Goal: Task Accomplishment & Management: Manage account settings

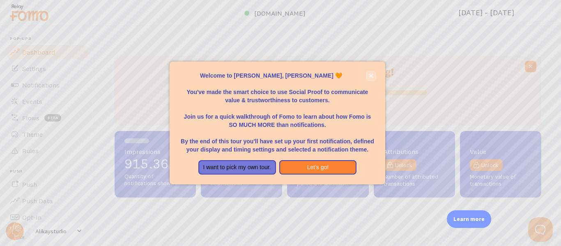
click at [371, 75] on icon "close," at bounding box center [371, 76] width 4 height 4
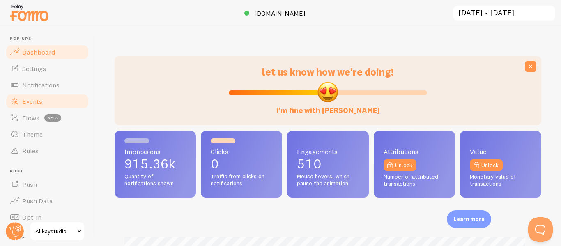
click at [36, 104] on span "Events" at bounding box center [32, 101] width 20 height 8
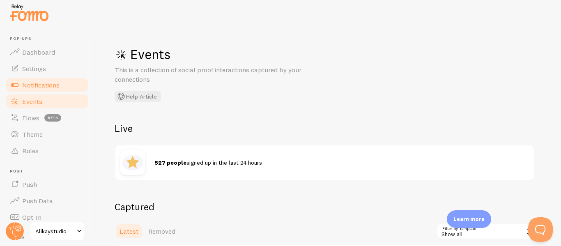
click at [46, 83] on span "Notifications" at bounding box center [40, 85] width 37 height 8
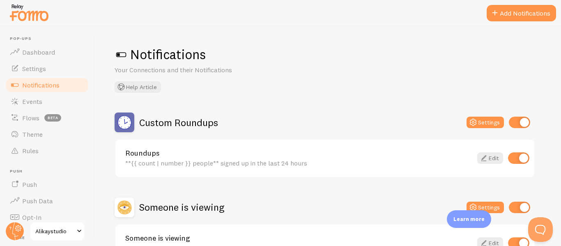
click at [290, 39] on div "Notifications Your Connections and their Notifications Help Article Custom Roun…" at bounding box center [328, 136] width 466 height 220
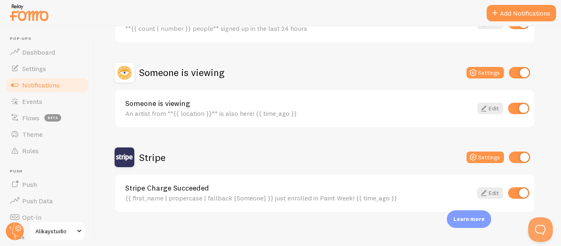
scroll to position [141, 0]
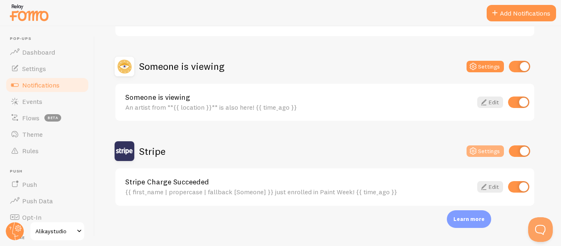
click at [479, 148] on button "Settings" at bounding box center [485, 151] width 37 height 12
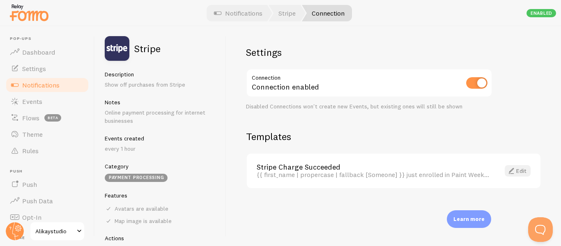
click at [528, 168] on link "Edit" at bounding box center [518, 171] width 26 height 12
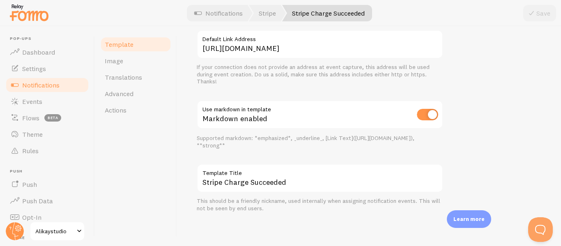
scroll to position [368, 0]
click at [127, 65] on link "Image" at bounding box center [136, 61] width 72 height 16
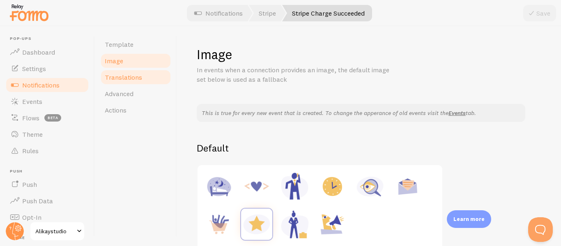
click at [126, 76] on span "Translations" at bounding box center [123, 77] width 37 height 8
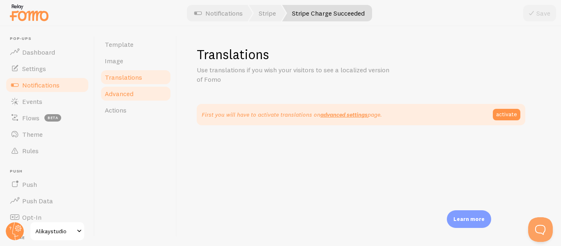
click at [137, 92] on link "Advanced" at bounding box center [136, 93] width 72 height 16
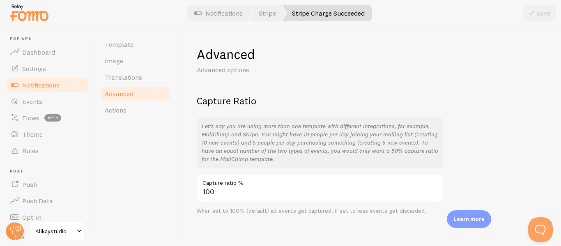
scroll to position [8, 0]
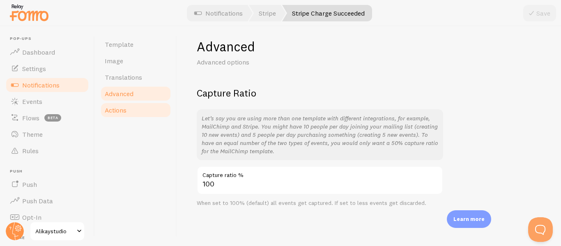
click at [131, 110] on link "Actions" at bounding box center [136, 110] width 72 height 16
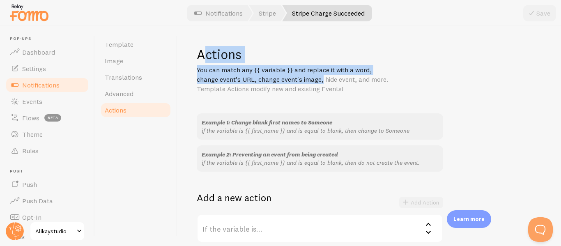
drag, startPoint x: 205, startPoint y: 53, endPoint x: 294, endPoint y: 150, distance: 132.3
click at [284, 96] on div "Actions You can match any {{ variable }} and replace it with a word, change eve…" at bounding box center [369, 242] width 345 height 393
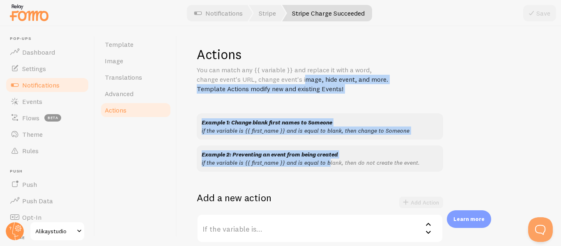
drag, startPoint x: 288, startPoint y: 125, endPoint x: 265, endPoint y: 74, distance: 56.2
click at [266, 77] on div "Actions You can match any {{ variable }} and replace it with a word, change eve…" at bounding box center [369, 242] width 345 height 393
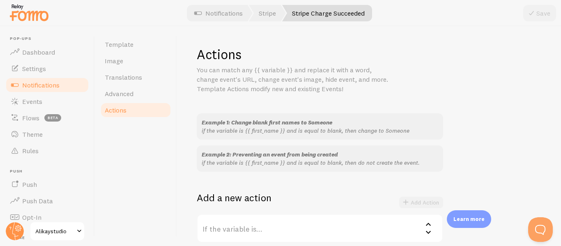
click at [263, 70] on p "You can match any {{ variable }} and replace it with a word, change event's URL…" at bounding box center [295, 79] width 197 height 28
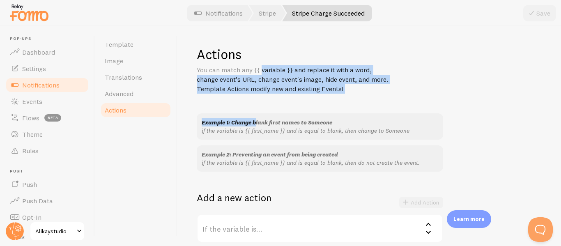
drag, startPoint x: 242, startPoint y: 72, endPoint x: 271, endPoint y: 163, distance: 95.7
click at [270, 161] on div "Actions You can match any {{ variable }} and replace it with a word, change eve…" at bounding box center [369, 242] width 345 height 393
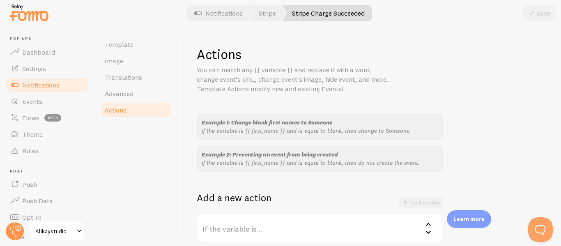
click at [273, 167] on div "Example 2: Preventing an event from being created if the variable is {{ first_n…" at bounding box center [320, 158] width 246 height 26
click at [35, 149] on span "Rules" at bounding box center [30, 151] width 16 height 8
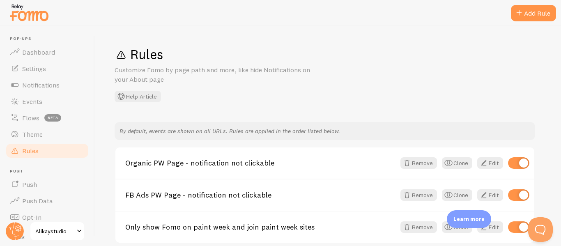
scroll to position [37, 0]
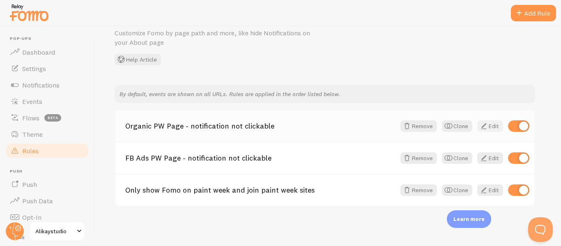
click at [498, 126] on link "Edit" at bounding box center [490, 126] width 26 height 12
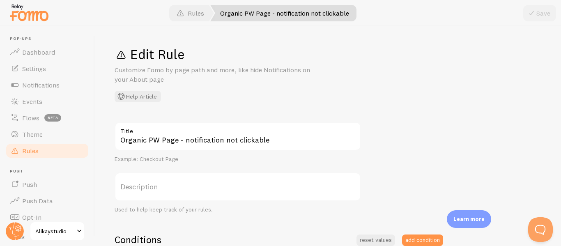
click at [32, 154] on span "Rules" at bounding box center [30, 151] width 16 height 8
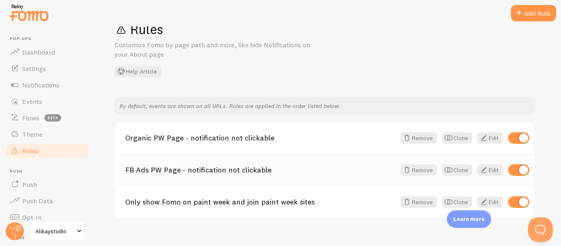
scroll to position [37, 0]
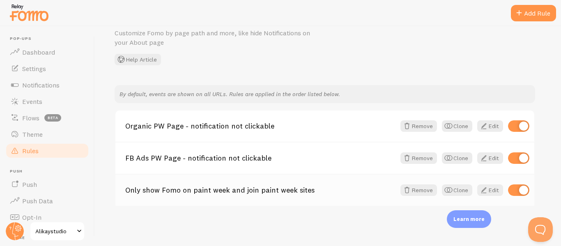
click at [274, 193] on link "Only show Fomo on paint week and join paint week sites" at bounding box center [260, 189] width 270 height 7
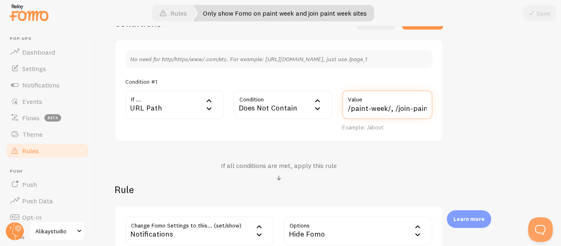
scroll to position [0, 23]
drag, startPoint x: 352, startPoint y: 107, endPoint x: 437, endPoint y: 108, distance: 85.9
click at [437, 108] on div "No need for http/https/www/.com/etc. For example: http://www.yourwebsite.com/pa…" at bounding box center [279, 90] width 329 height 103
type input "/fresh-paint"
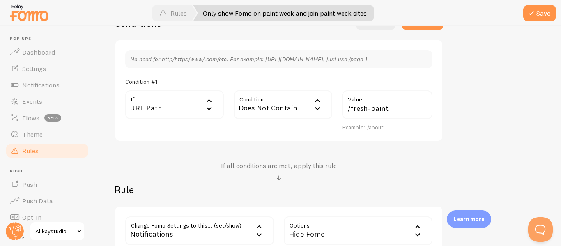
click at [491, 116] on div "Only show Fomo on paint week and join paint week sites Title Example: Checkout …" at bounding box center [328, 81] width 427 height 350
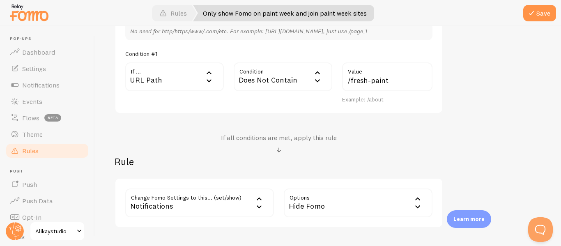
scroll to position [299, 0]
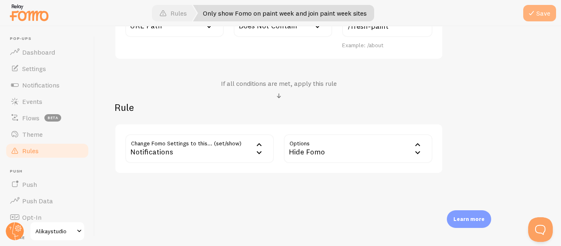
click at [538, 16] on button "Save" at bounding box center [539, 13] width 33 height 16
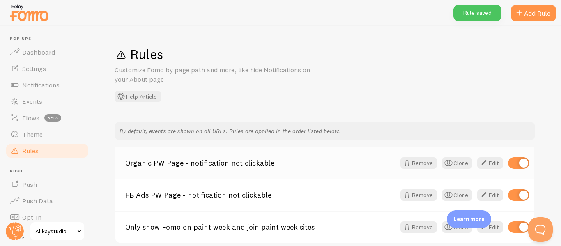
scroll to position [37, 0]
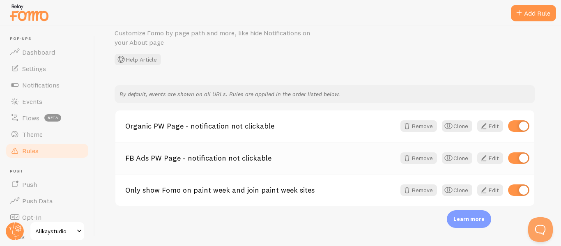
click at [209, 157] on link "FB Ads PW Page - notification not clickable" at bounding box center [260, 157] width 270 height 7
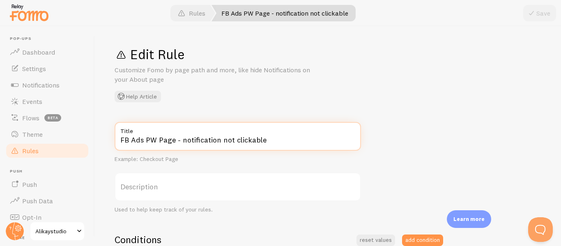
click at [130, 140] on input "FB Ads PW Page - notification not clickable" at bounding box center [238, 136] width 246 height 29
click at [177, 139] on input "FB Ads PW Page - notification not clickable" at bounding box center [238, 136] width 246 height 29
drag, startPoint x: 173, startPoint y: 141, endPoint x: 114, endPoint y: 140, distance: 59.6
click at [114, 140] on div "Edit Rule Customize Fomo by page path and more, like hide Notifications on your…" at bounding box center [328, 136] width 466 height 220
click at [156, 137] on input "FB Ads PW Page - notification not clickable" at bounding box center [238, 136] width 246 height 29
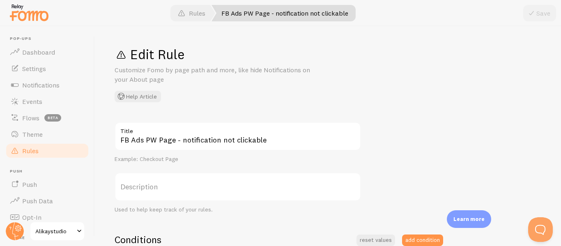
click at [30, 150] on span "Rules" at bounding box center [30, 151] width 16 height 8
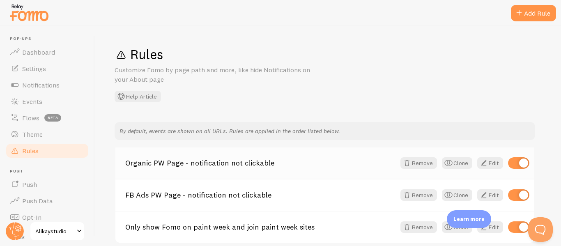
scroll to position [37, 0]
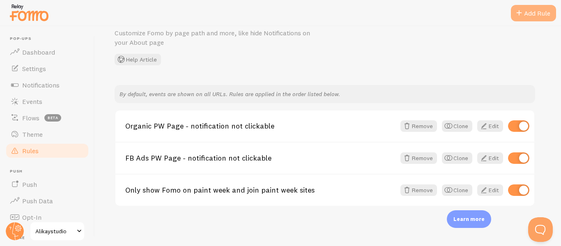
click at [525, 16] on div "Add Rule" at bounding box center [533, 13] width 45 height 16
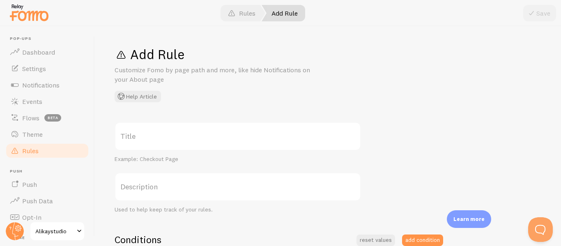
click at [204, 132] on label "Title" at bounding box center [238, 136] width 246 height 29
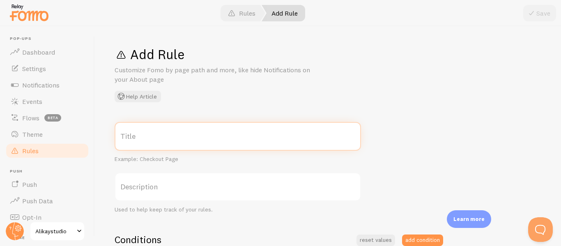
click at [204, 132] on input "Title" at bounding box center [238, 136] width 246 height 29
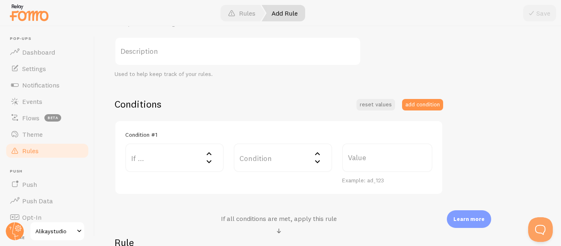
scroll to position [164, 0]
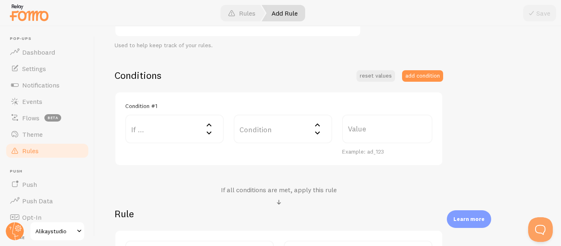
type input "Fresh Paint page - notification not clickable"
click at [210, 131] on icon at bounding box center [209, 133] width 10 height 10
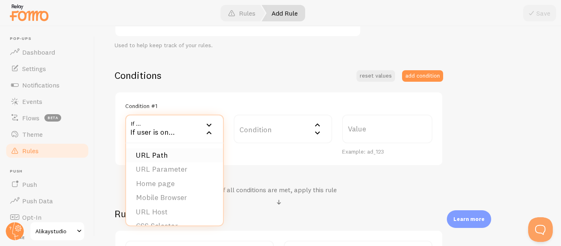
click at [160, 154] on li "URL Path" at bounding box center [174, 155] width 97 height 14
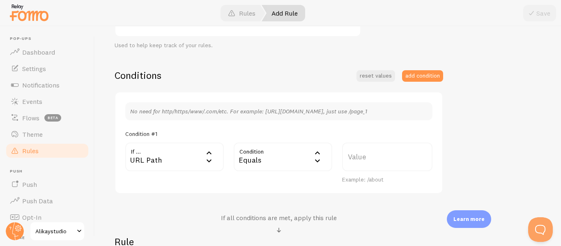
click at [258, 160] on div "Equals" at bounding box center [283, 157] width 99 height 29
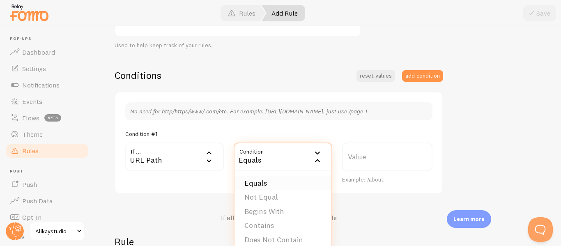
click at [267, 185] on li "Equals" at bounding box center [283, 183] width 97 height 14
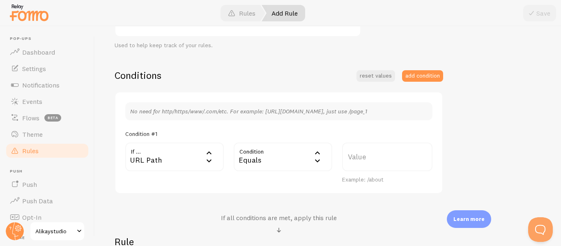
click at [359, 156] on label "Value" at bounding box center [387, 157] width 90 height 29
click at [359, 156] on input "Value" at bounding box center [387, 157] width 90 height 29
click at [472, 141] on div "Fresh Paint page - notification not clickable Title Example: Checkout Page Desc…" at bounding box center [328, 133] width 427 height 350
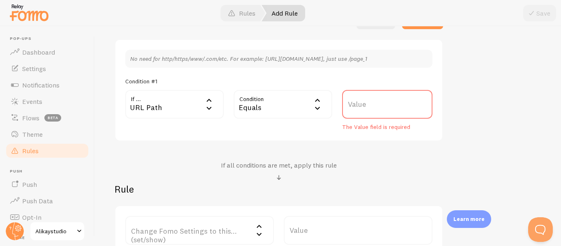
scroll to position [216, 0]
click at [274, 107] on div "Equals" at bounding box center [283, 104] width 99 height 29
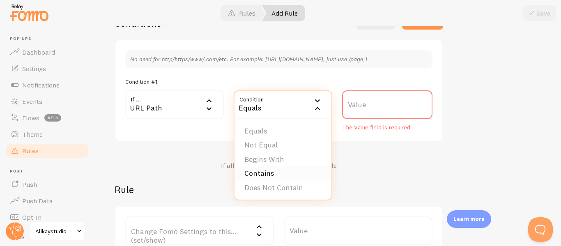
click at [263, 171] on li "Contains" at bounding box center [283, 173] width 97 height 14
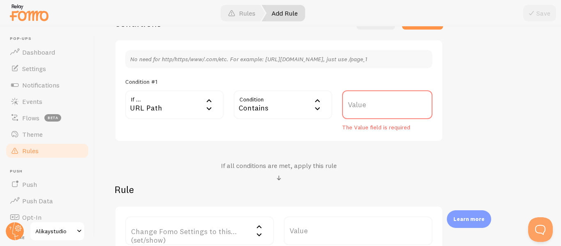
click at [362, 103] on label "Value" at bounding box center [387, 104] width 90 height 29
click at [362, 103] on input "Value" at bounding box center [387, 104] width 90 height 29
type input "f"
type input "/fresh-paint"
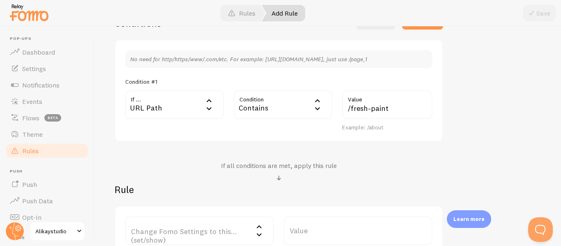
click at [455, 126] on div "Fresh Paint page - notification not clickable Title Example: Checkout Page Desc…" at bounding box center [328, 81] width 427 height 350
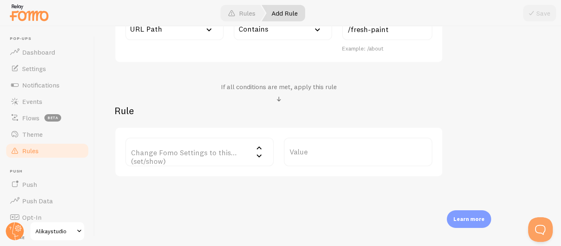
scroll to position [299, 0]
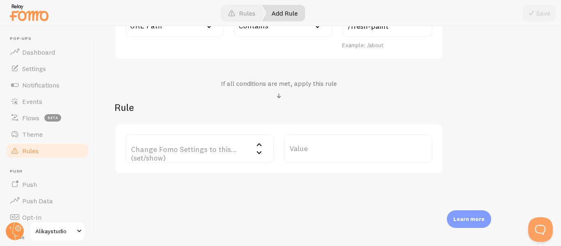
click at [207, 151] on label "Change Fomo Settings to this... (set/show)" at bounding box center [199, 148] width 149 height 29
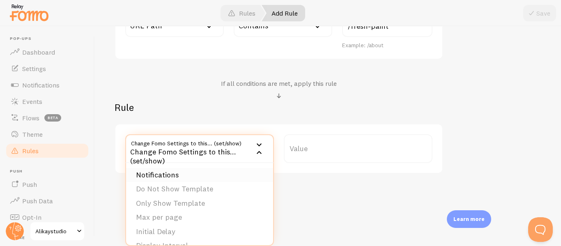
click at [180, 175] on li "Notifications" at bounding box center [199, 175] width 147 height 14
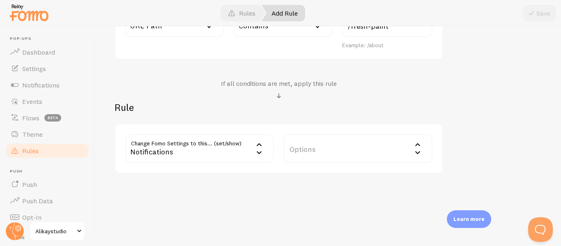
click at [324, 151] on label "Options" at bounding box center [358, 148] width 149 height 29
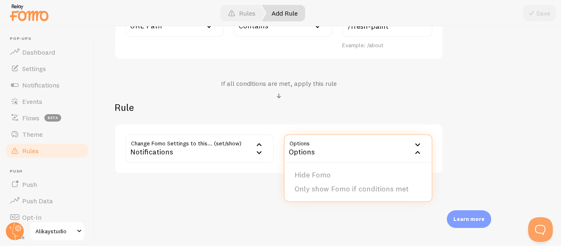
click at [189, 150] on div "Notifications" at bounding box center [199, 148] width 149 height 29
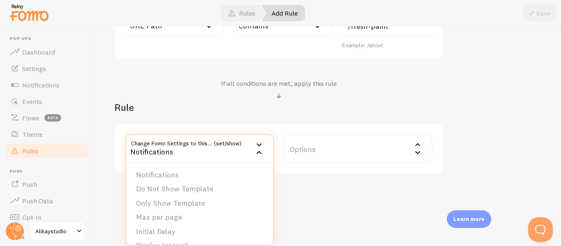
click at [406, 193] on div "Add Rule Customize Fomo by page path and more, like hide Notifications on your …" at bounding box center [328, 136] width 466 height 220
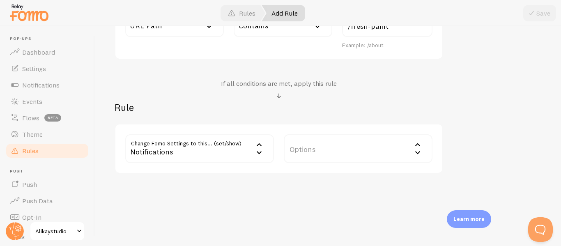
click at [243, 148] on div "Notifications" at bounding box center [199, 148] width 149 height 29
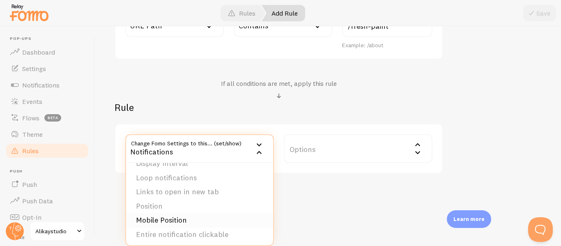
scroll to position [83, 0]
click at [205, 229] on li "Entire notification clickable" at bounding box center [199, 233] width 147 height 14
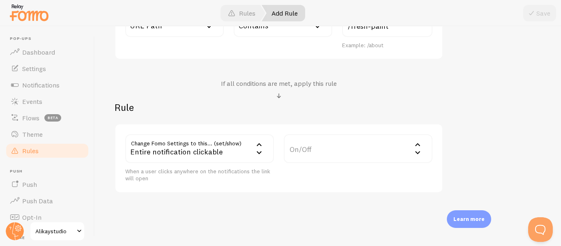
click at [314, 148] on label "On/Off" at bounding box center [358, 148] width 149 height 29
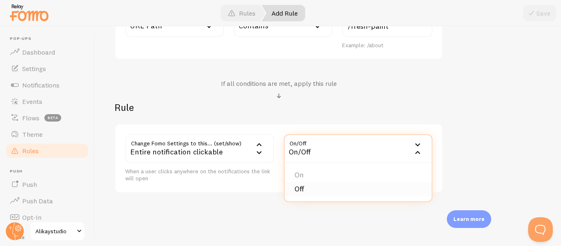
click at [302, 188] on li "Off" at bounding box center [358, 189] width 147 height 14
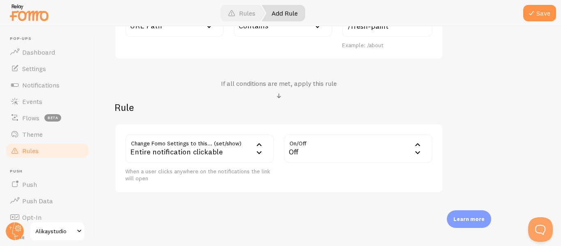
click at [463, 113] on div "Fresh Paint page - notification not clickable Title Example: Checkout Page Desc…" at bounding box center [328, 8] width 427 height 370
click at [536, 10] on span at bounding box center [532, 13] width 10 height 10
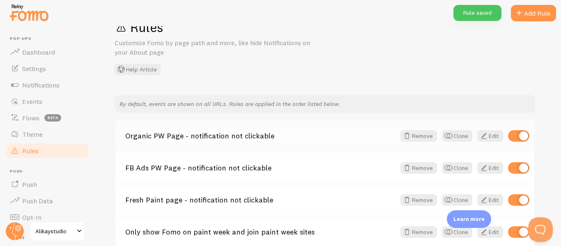
scroll to position [69, 0]
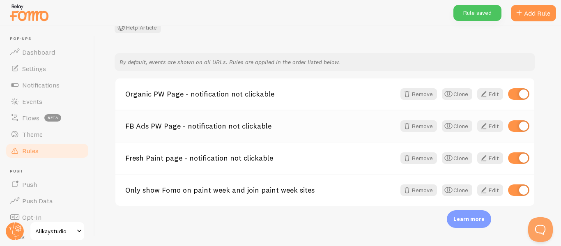
click at [235, 127] on link "FB Ads PW Page - notification not clickable" at bounding box center [260, 125] width 270 height 7
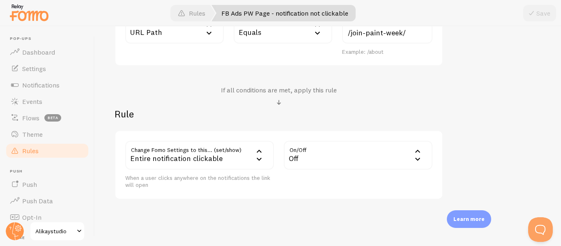
scroll to position [299, 0]
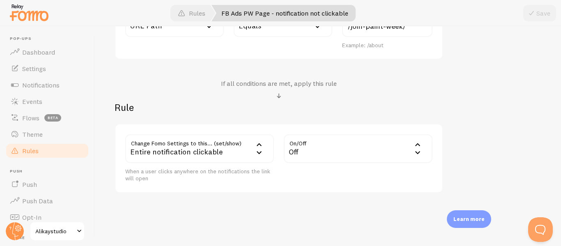
click at [41, 153] on link "Rules" at bounding box center [47, 151] width 85 height 16
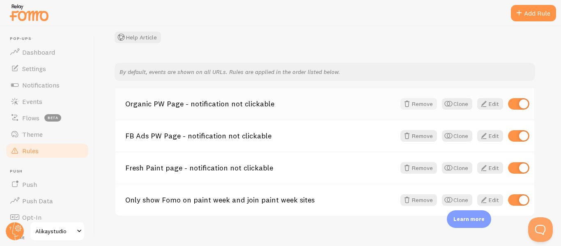
scroll to position [69, 0]
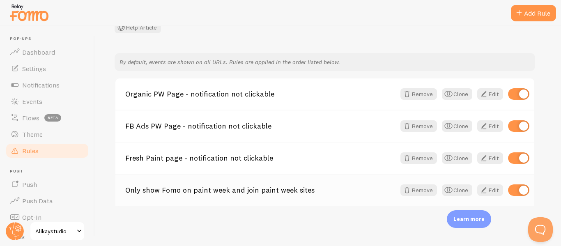
click at [283, 190] on link "Only show Fomo on paint week and join paint week sites" at bounding box center [260, 189] width 270 height 7
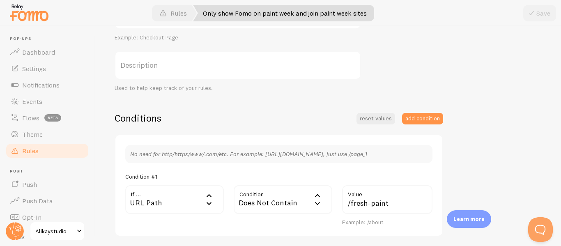
scroll to position [41, 0]
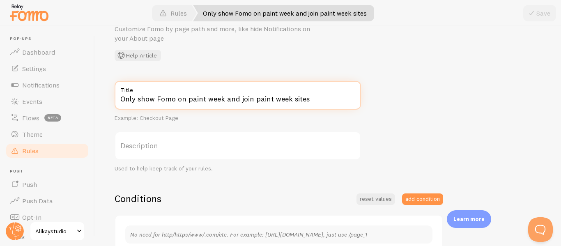
drag, startPoint x: 186, startPoint y: 100, endPoint x: 327, endPoint y: 100, distance: 140.5
click at [327, 100] on input "Only show Fomo on paint week and join paint week sites" at bounding box center [238, 95] width 246 height 29
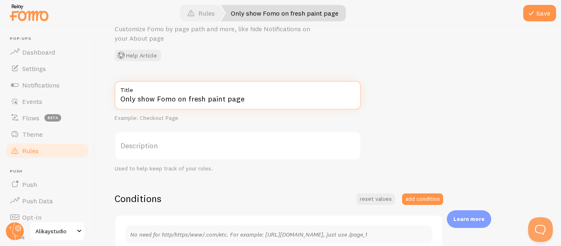
type input "Only show Fomo on fresh paint page"
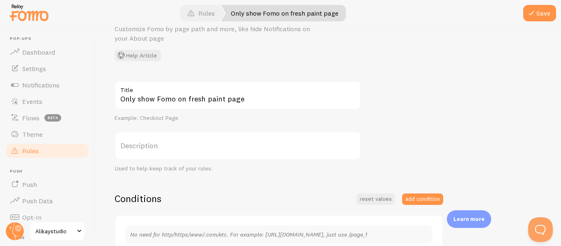
click at [428, 69] on div "Edit Rule Customize Fomo by page path and more, like hide Notifications on your…" at bounding box center [328, 136] width 466 height 220
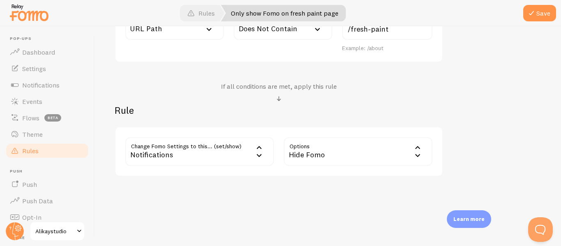
scroll to position [299, 0]
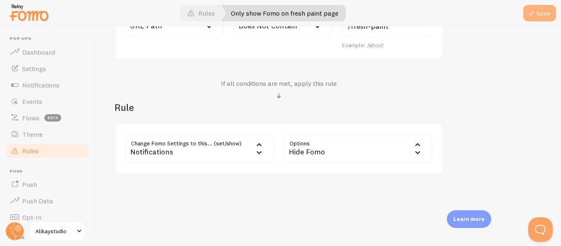
click at [541, 14] on button "Save" at bounding box center [539, 13] width 33 height 16
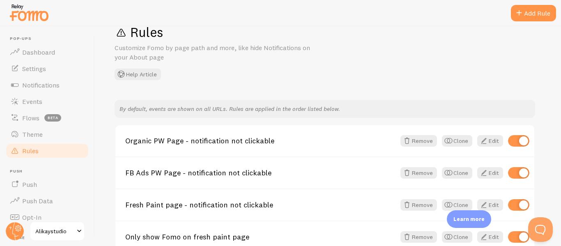
scroll to position [69, 0]
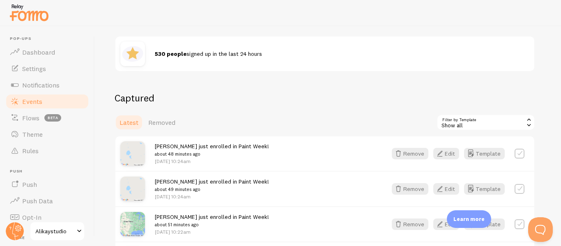
scroll to position [123, 0]
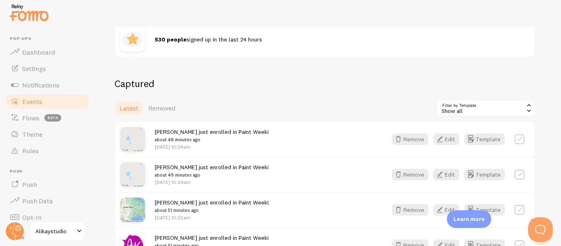
click at [172, 105] on span "Removed" at bounding box center [161, 108] width 27 height 8
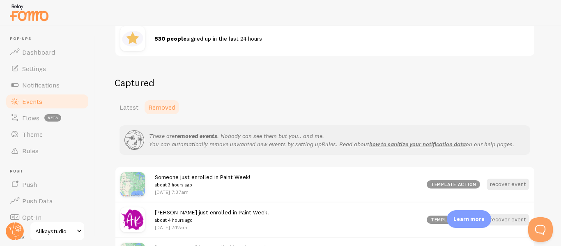
scroll to position [123, 0]
click at [132, 110] on span "Latest" at bounding box center [129, 108] width 19 height 8
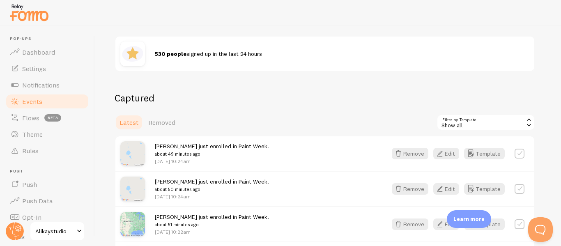
scroll to position [123, 0]
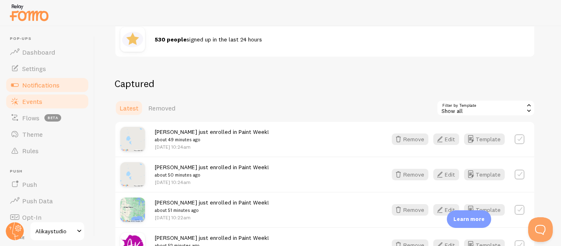
click at [44, 81] on span "Notifications" at bounding box center [40, 85] width 37 height 8
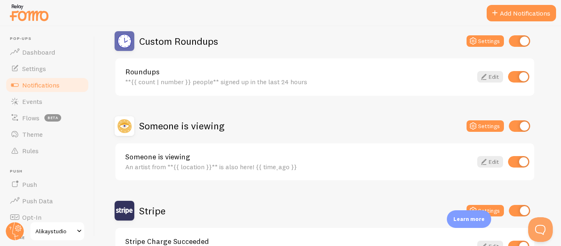
scroll to position [82, 0]
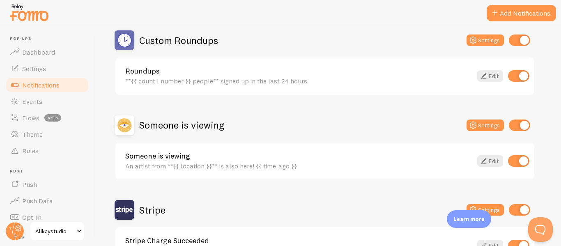
click at [270, 81] on div "**{{ count | number }} people** signed up in the last 24 hours" at bounding box center [298, 80] width 347 height 7
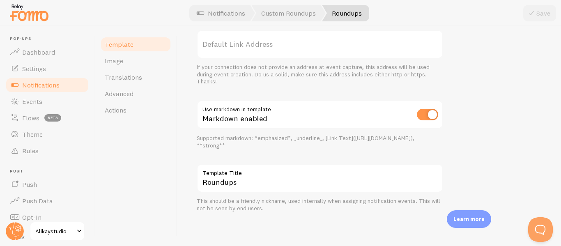
scroll to position [368, 0]
click at [118, 95] on span "Advanced" at bounding box center [119, 94] width 29 height 8
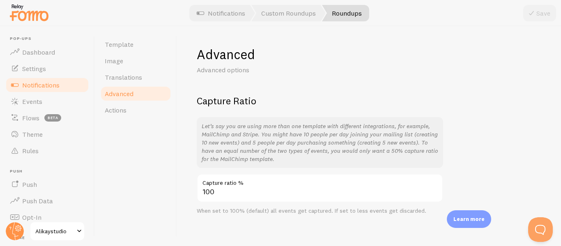
click at [37, 82] on span "Notifications" at bounding box center [40, 85] width 37 height 8
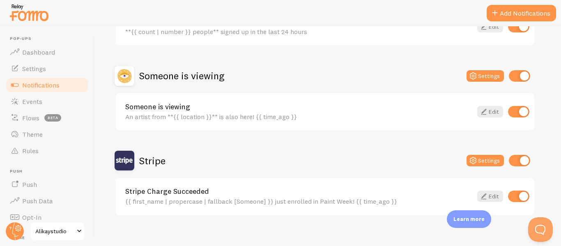
scroll to position [141, 0]
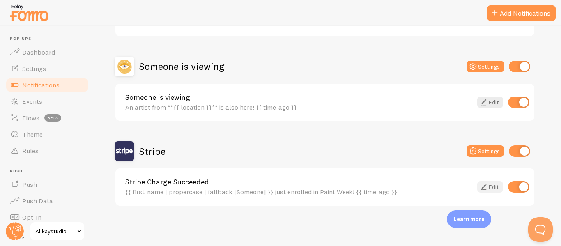
click at [489, 189] on link "Edit" at bounding box center [490, 187] width 26 height 12
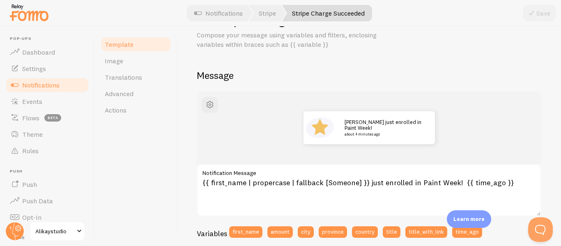
scroll to position [123, 0]
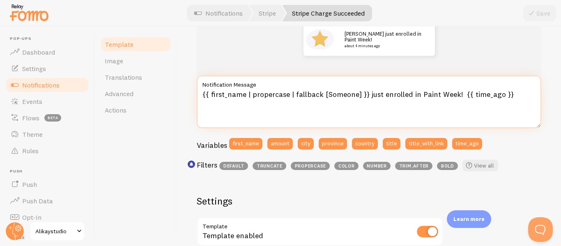
drag, startPoint x: 454, startPoint y: 93, endPoint x: 418, endPoint y: 97, distance: 36.7
click at [418, 97] on textarea "{{ first_name | propercase | fallback [Someone] }} just enrolled in Paint Week!…" at bounding box center [369, 102] width 345 height 53
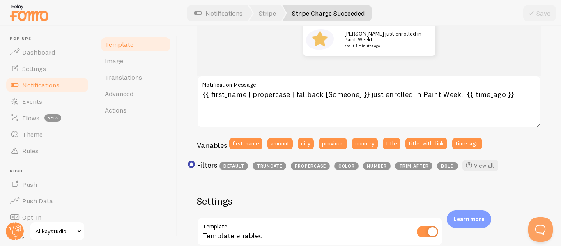
click at [512, 53] on div "John just enrolled in Paint Week! about 4 minutes ago" at bounding box center [368, 39] width 305 height 33
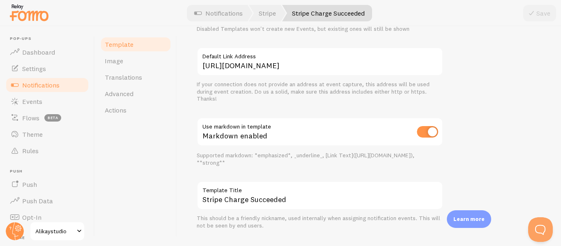
scroll to position [368, 0]
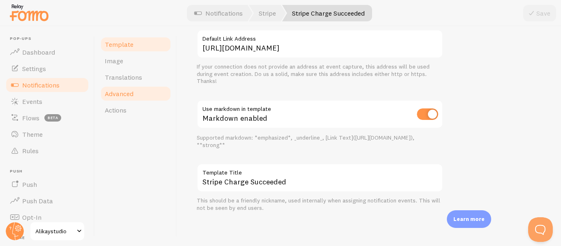
click at [124, 94] on span "Advanced" at bounding box center [119, 94] width 29 height 8
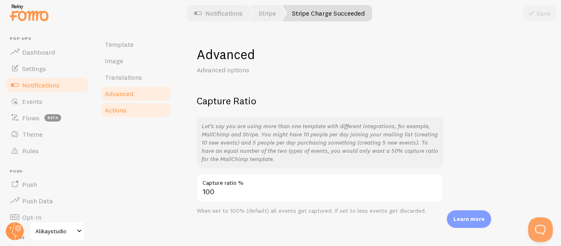
click at [122, 109] on span "Actions" at bounding box center [116, 110] width 22 height 8
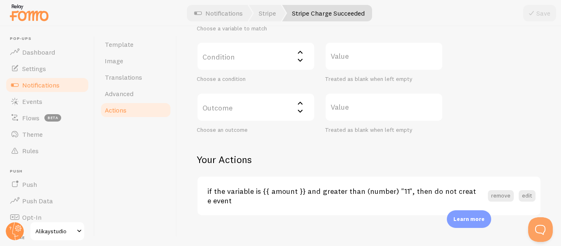
scroll to position [232, 0]
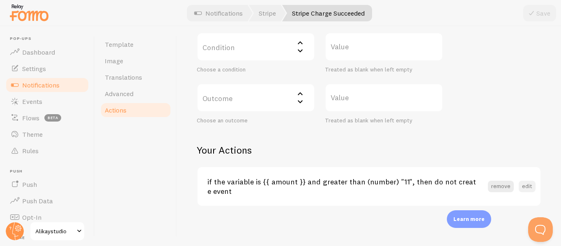
click at [519, 187] on button "edit" at bounding box center [527, 187] width 17 height 12
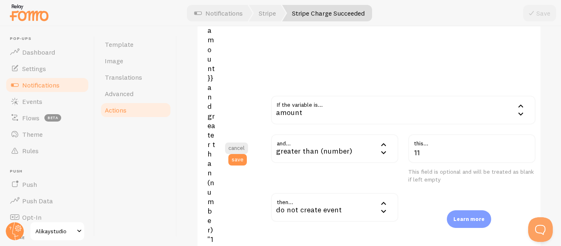
scroll to position [520, 0]
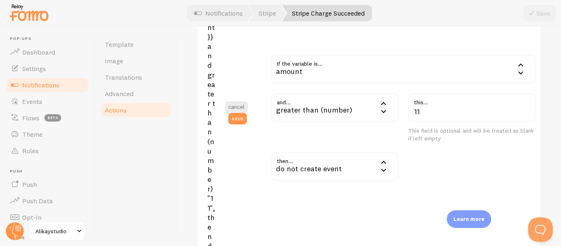
click at [347, 109] on div "greater than (number)" at bounding box center [334, 107] width 127 height 29
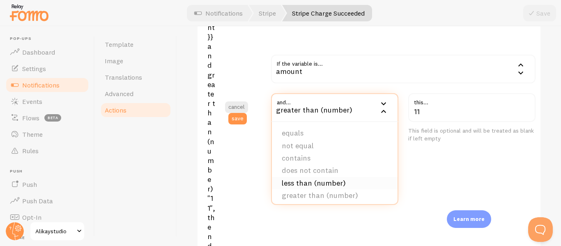
click at [311, 178] on li "less than (number)" at bounding box center [335, 183] width 126 height 12
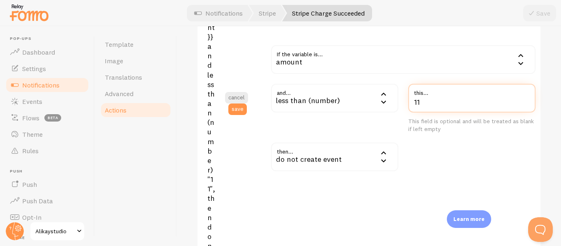
drag, startPoint x: 430, startPoint y: 102, endPoint x: 398, endPoint y: 102, distance: 32.0
click at [398, 102] on div "and... less_than less than (number) equals not equal contains does not contain …" at bounding box center [403, 108] width 274 height 49
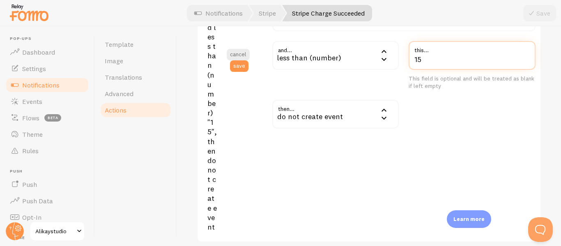
type input "15"
click at [539, 132] on div "Actions You can match any {{ variable }} and replace it with a word, change eve…" at bounding box center [369, 136] width 384 height 220
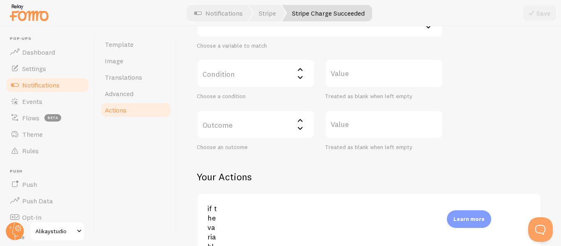
scroll to position [0, 0]
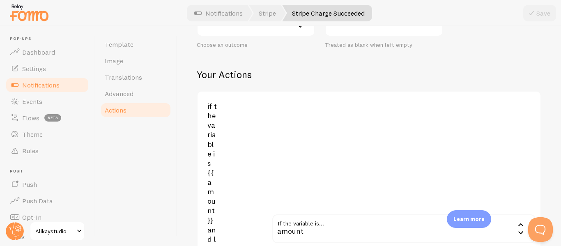
scroll to position [329, 0]
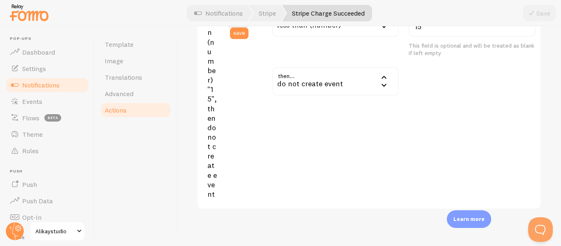
scroll to position [565, 0]
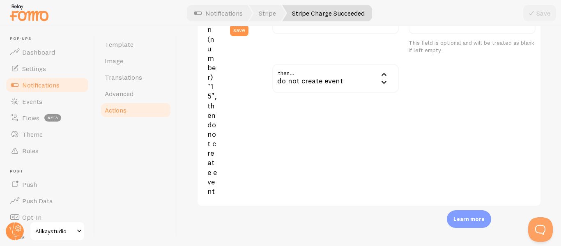
click at [135, 113] on link "Actions" at bounding box center [136, 110] width 72 height 16
click at [126, 111] on span "Actions" at bounding box center [116, 110] width 22 height 8
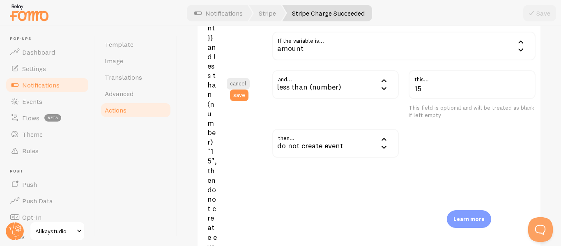
scroll to position [359, 0]
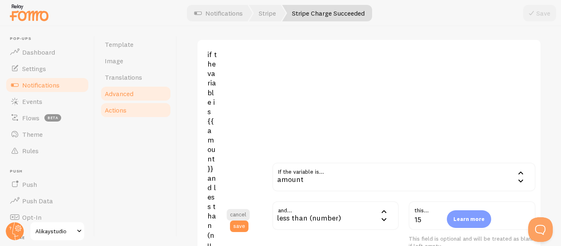
click at [122, 94] on span "Advanced" at bounding box center [119, 94] width 29 height 8
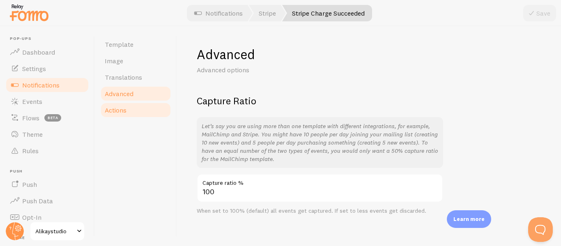
click at [136, 112] on link "Actions" at bounding box center [136, 110] width 72 height 16
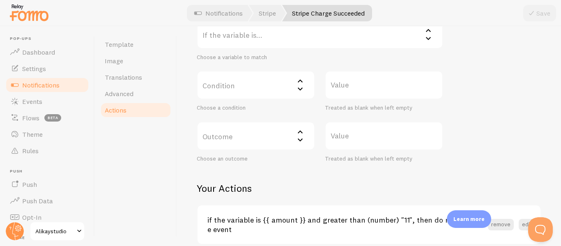
scroll to position [232, 0]
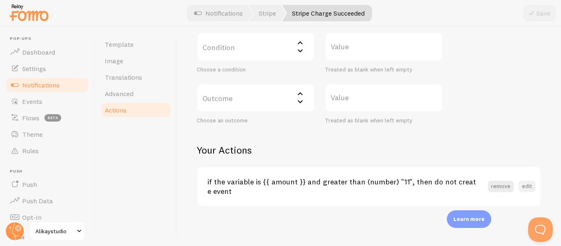
click at [526, 191] on button "edit" at bounding box center [527, 187] width 17 height 12
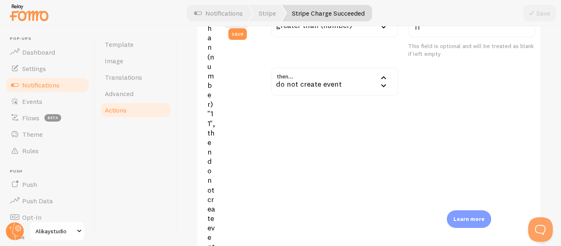
scroll to position [561, 0]
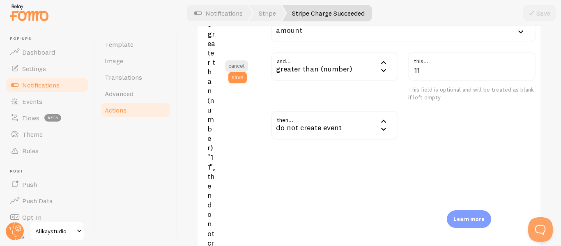
click at [379, 67] on icon at bounding box center [384, 63] width 10 height 10
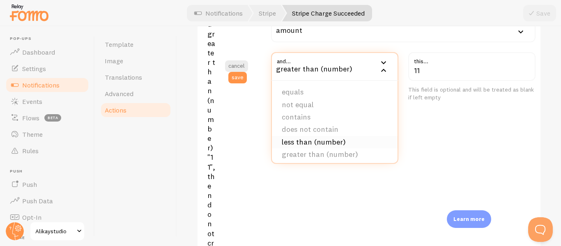
click at [321, 140] on li "less than (number)" at bounding box center [335, 142] width 126 height 12
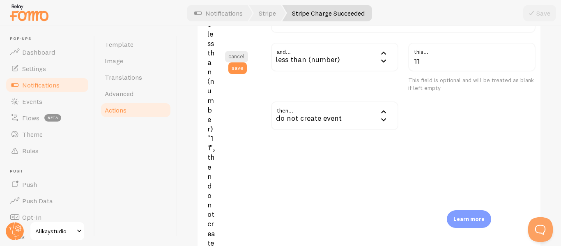
click at [419, 86] on div "This field is optional and will be treated as blank if left empty" at bounding box center [471, 83] width 127 height 15
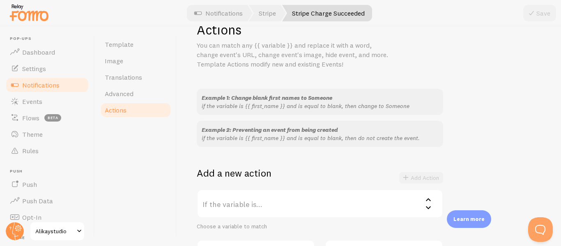
scroll to position [0, 0]
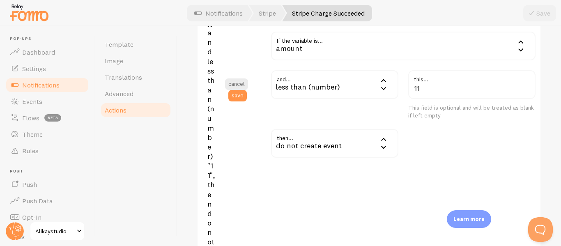
scroll to position [534, 0]
click at [239, 97] on button "save" at bounding box center [237, 95] width 18 height 12
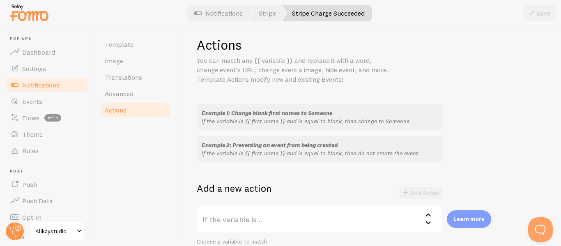
scroll to position [0, 0]
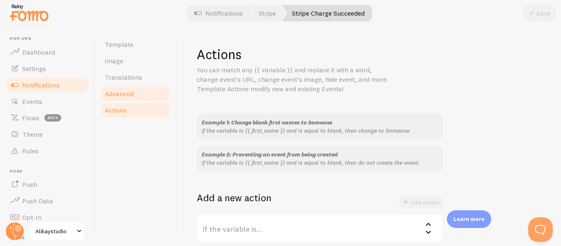
click at [129, 91] on span "Advanced" at bounding box center [119, 94] width 29 height 8
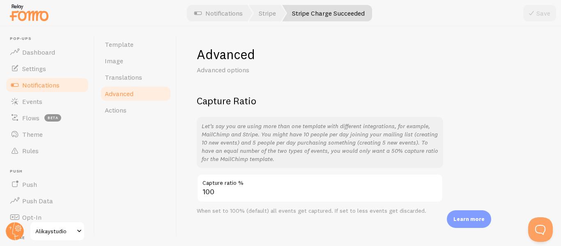
scroll to position [8, 0]
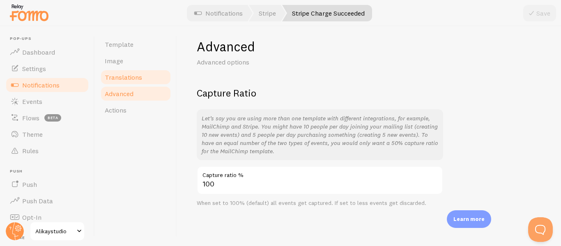
click at [127, 76] on span "Translations" at bounding box center [123, 77] width 37 height 8
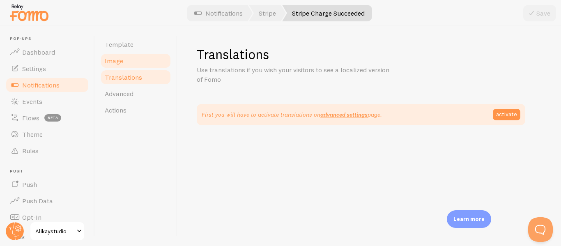
click at [127, 64] on link "Image" at bounding box center [136, 61] width 72 height 16
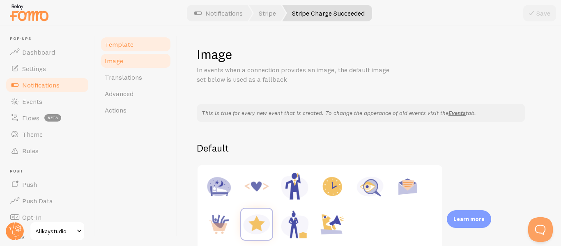
click at [117, 45] on span "Template" at bounding box center [119, 44] width 29 height 8
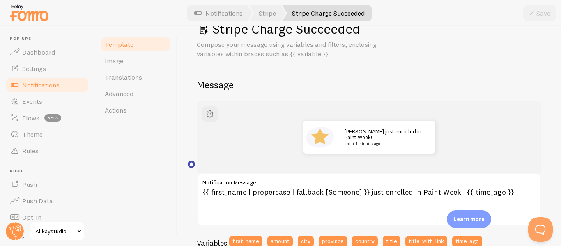
scroll to position [123, 0]
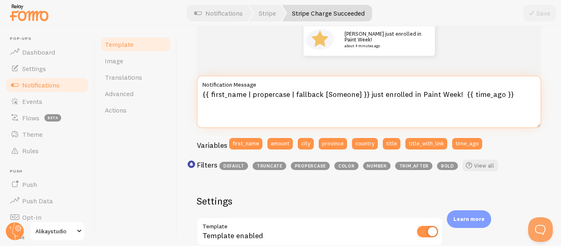
drag, startPoint x: 453, startPoint y: 93, endPoint x: 381, endPoint y: 97, distance: 72.4
click at [381, 97] on textarea "{{ first_name | propercase | fallback [Someone] }} just enrolled in Paint Week!…" at bounding box center [369, 102] width 345 height 53
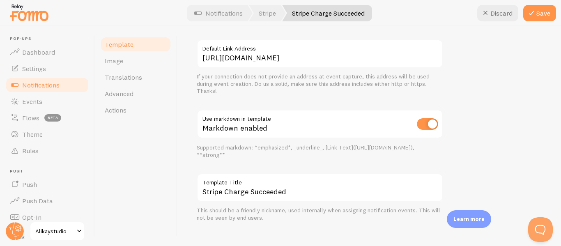
scroll to position [368, 0]
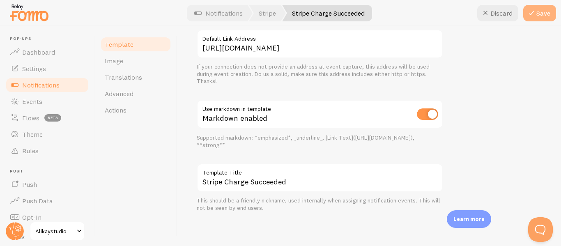
type textarea "{{ first_name | propercase | fallback [Someone] }} just joined Fresh Paint! {{ …"
click at [549, 14] on button "Save" at bounding box center [539, 13] width 33 height 16
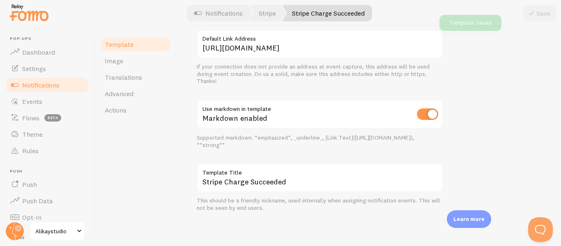
scroll to position [348, 0]
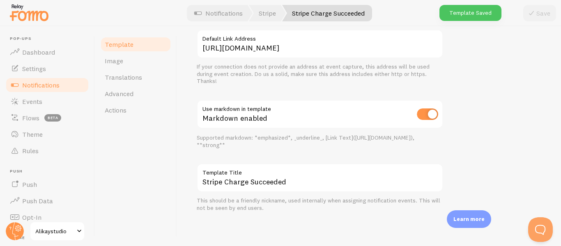
click at [60, 83] on link "Notifications" at bounding box center [47, 85] width 85 height 16
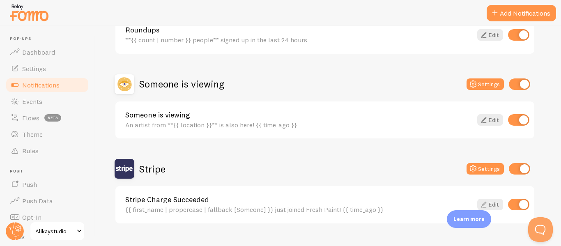
scroll to position [41, 0]
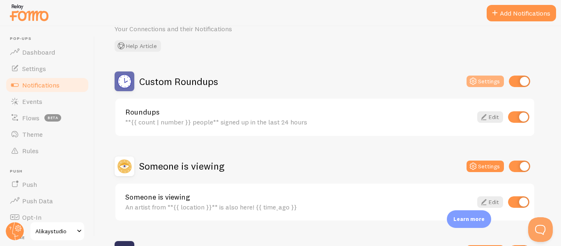
click at [476, 83] on icon at bounding box center [473, 81] width 10 height 10
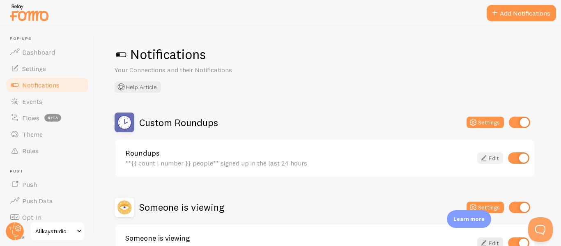
click at [491, 156] on link "Edit" at bounding box center [490, 158] width 26 height 12
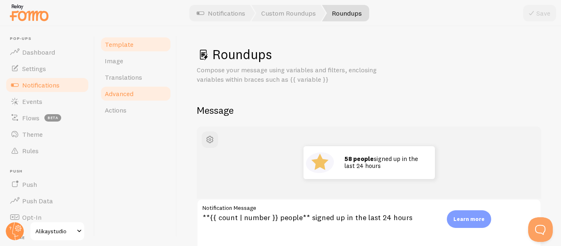
click at [123, 95] on span "Advanced" at bounding box center [119, 94] width 29 height 8
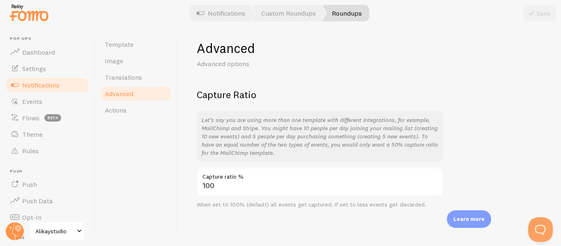
scroll to position [8, 0]
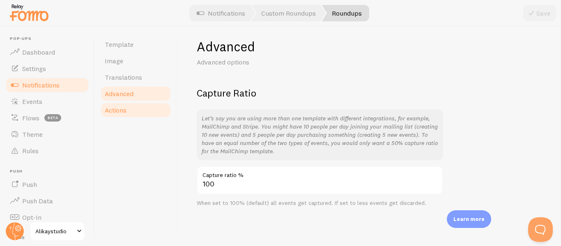
click at [142, 111] on link "Actions" at bounding box center [136, 110] width 72 height 16
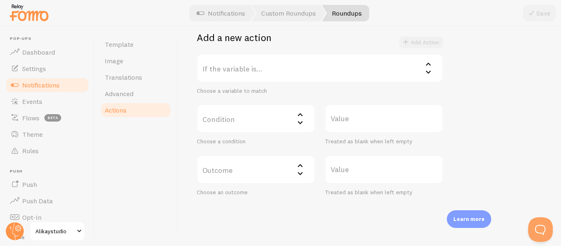
scroll to position [140, 0]
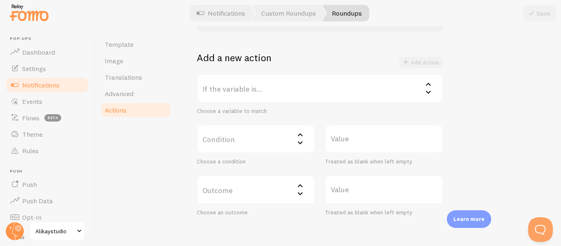
click at [297, 92] on label "If the variable is..." at bounding box center [320, 88] width 246 height 29
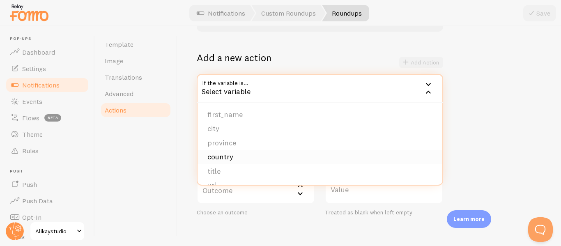
scroll to position [69, 0]
click at [220, 173] on li "count" at bounding box center [320, 173] width 245 height 14
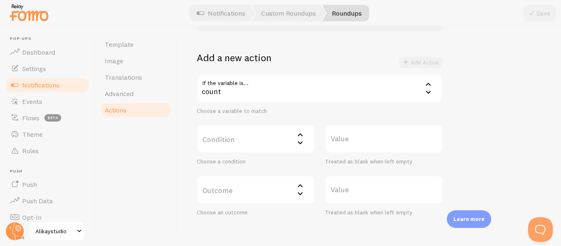
click at [235, 87] on div "count" at bounding box center [320, 88] width 246 height 29
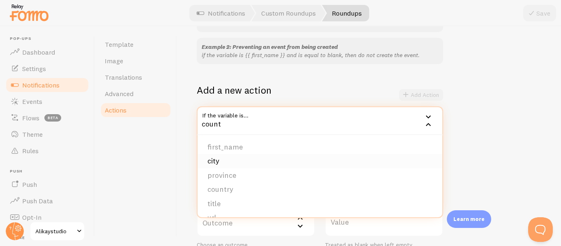
scroll to position [0, 0]
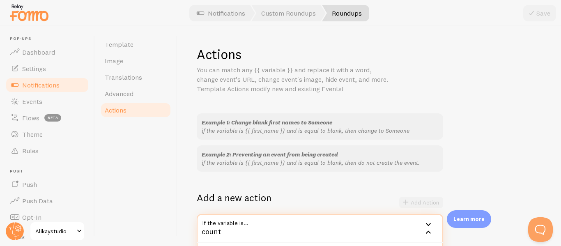
click at [413, 124] on div "Example 1: Change blank first names to Someone" at bounding box center [320, 122] width 237 height 8
click at [353, 76] on p "You can match any {{ variable }} and replace it with a word, change event's URL…" at bounding box center [295, 79] width 197 height 28
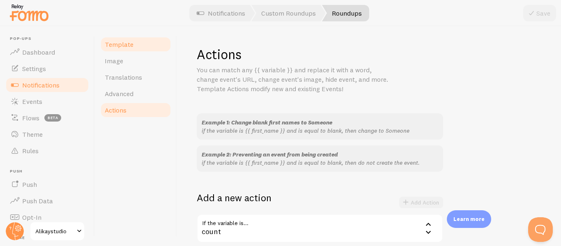
click at [123, 45] on span "Template" at bounding box center [119, 44] width 29 height 8
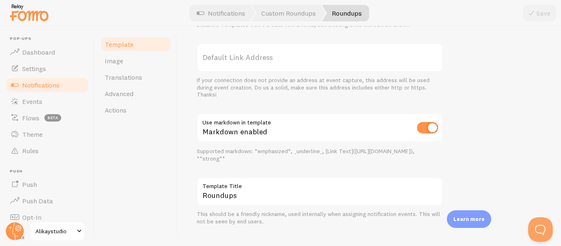
scroll to position [368, 0]
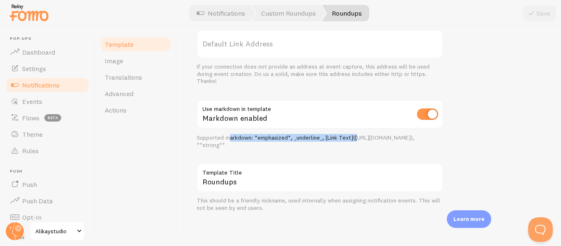
drag, startPoint x: 233, startPoint y: 141, endPoint x: 357, endPoint y: 137, distance: 124.5
click at [357, 137] on div "Supported markdown: *emphasized*, _underline_, [Link Text](http://mycompany.com…" at bounding box center [320, 141] width 246 height 14
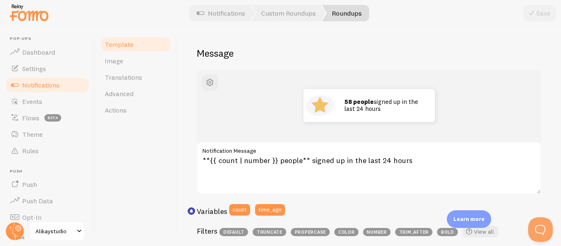
scroll to position [0, 0]
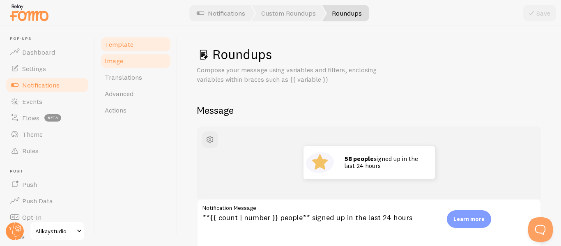
click at [118, 65] on link "Image" at bounding box center [136, 61] width 72 height 16
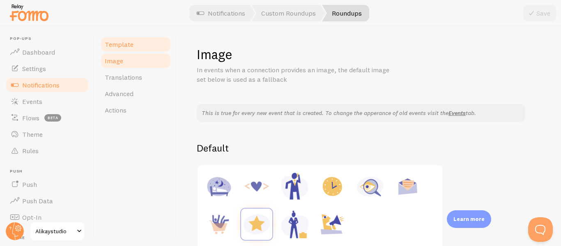
click at [126, 46] on span "Template" at bounding box center [119, 44] width 29 height 8
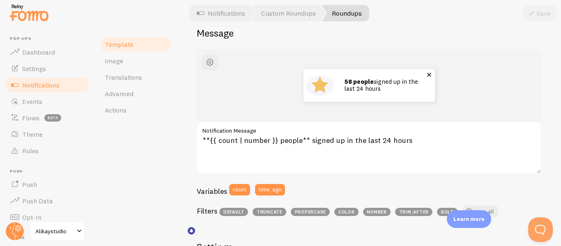
scroll to position [82, 0]
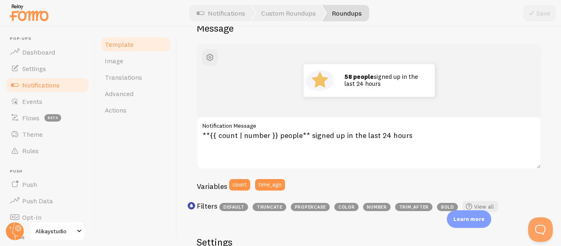
click at [58, 87] on span "Notifications" at bounding box center [40, 85] width 37 height 8
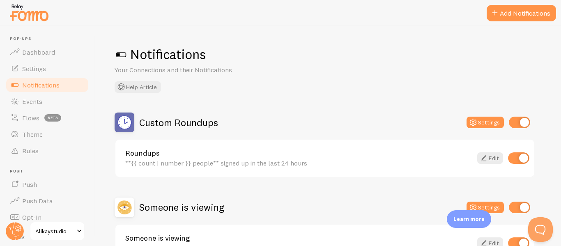
click at [513, 123] on input "checkbox" at bounding box center [519, 123] width 21 height 12
checkbox input "false"
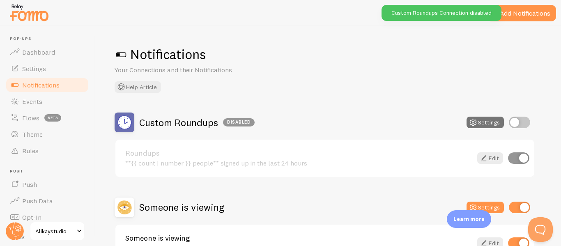
click at [527, 32] on div "Notifications Your Connections and their Notifications Help Article Custom Roun…" at bounding box center [328, 136] width 466 height 220
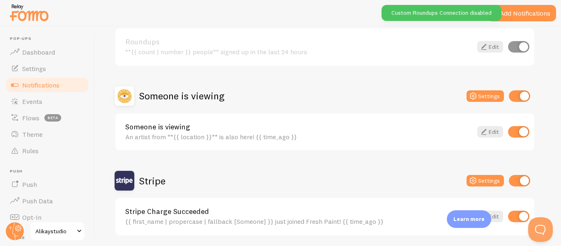
scroll to position [123, 0]
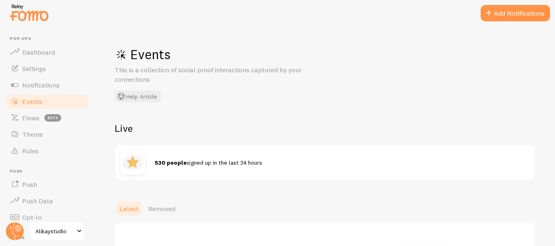
click at [174, 164] on strong "530 people" at bounding box center [171, 162] width 32 height 7
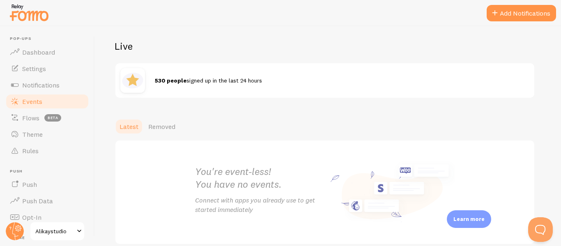
drag, startPoint x: 160, startPoint y: 78, endPoint x: 262, endPoint y: 81, distance: 102.4
click at [262, 81] on div "530 people signed up in the last 24 hours" at bounding box center [342, 80] width 375 height 8
drag, startPoint x: 226, startPoint y: 79, endPoint x: 153, endPoint y: 80, distance: 72.7
click at [153, 80] on div "530 people signed up in the last 24 hours" at bounding box center [324, 80] width 419 height 35
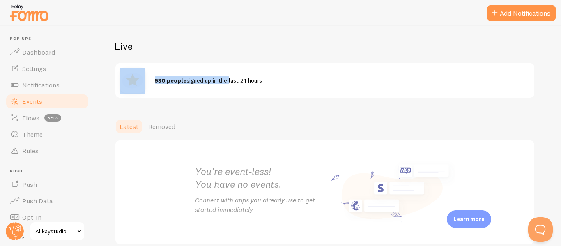
click at [153, 80] on div at bounding box center [137, 80] width 35 height 25
click at [176, 81] on strong "530 people" at bounding box center [171, 80] width 32 height 7
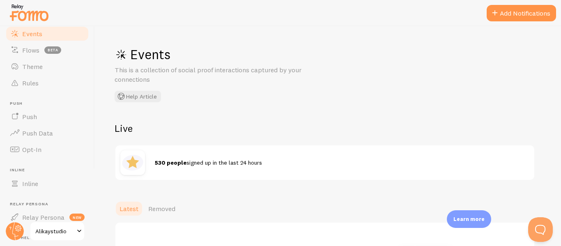
scroll to position [82, 0]
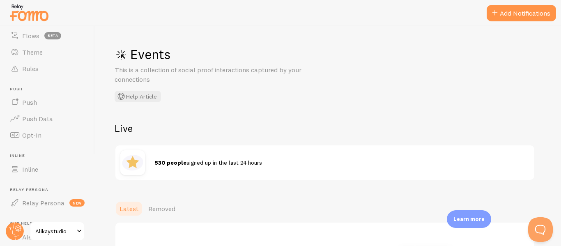
click at [200, 162] on span "530 people signed up in the last 24 hours" at bounding box center [208, 162] width 107 height 7
drag, startPoint x: 172, startPoint y: 164, endPoint x: 275, endPoint y: 168, distance: 103.2
click at [274, 168] on div "530 people signed up in the last 24 hours" at bounding box center [324, 162] width 419 height 35
click at [283, 168] on div "530 people signed up in the last 24 hours" at bounding box center [324, 162] width 419 height 35
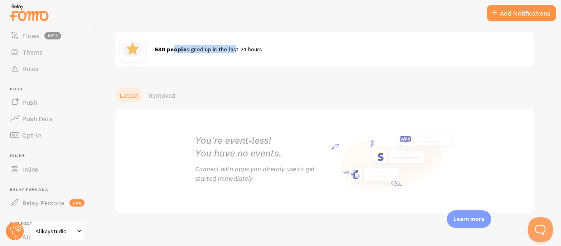
scroll to position [120, 0]
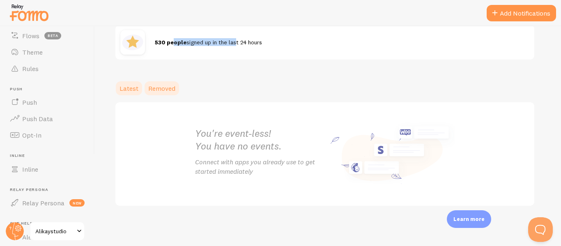
click at [162, 87] on span "Removed" at bounding box center [161, 88] width 27 height 8
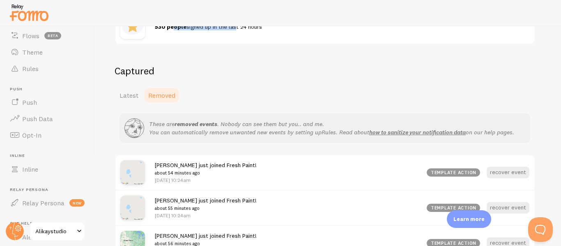
scroll to position [164, 0]
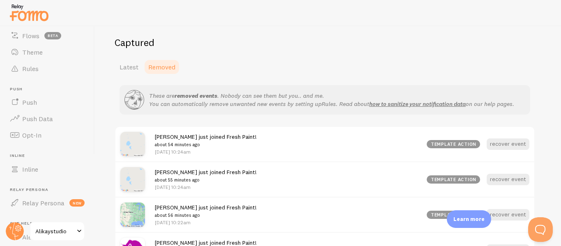
click at [227, 74] on div "Latest Removed" at bounding box center [325, 67] width 421 height 16
click at [127, 64] on span "Latest" at bounding box center [129, 67] width 19 height 8
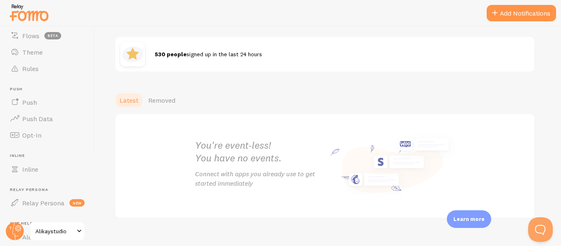
scroll to position [120, 0]
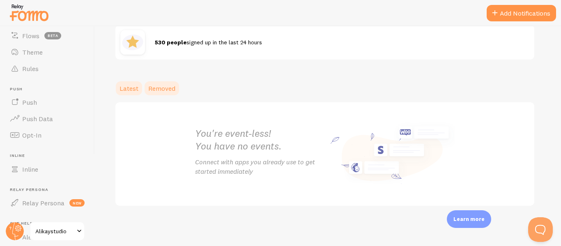
click at [157, 91] on span "Removed" at bounding box center [161, 88] width 27 height 8
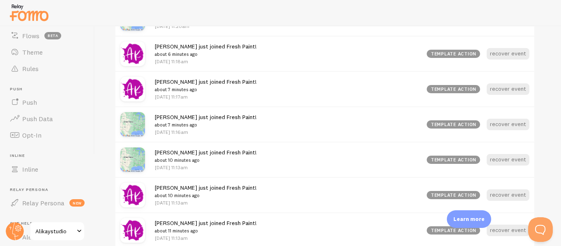
scroll to position [411, 0]
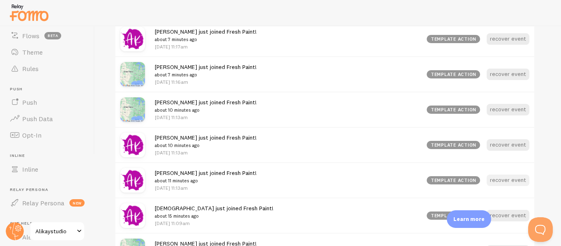
click at [512, 181] on button "recover event" at bounding box center [508, 181] width 43 height 12
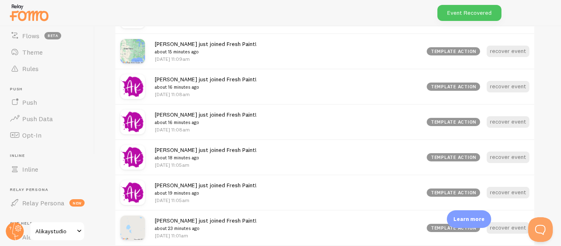
scroll to position [616, 0]
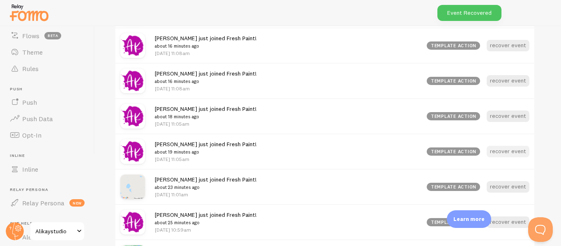
click at [516, 153] on button "recover event" at bounding box center [508, 152] width 43 height 12
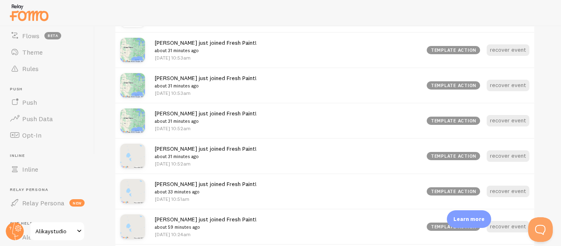
scroll to position [986, 0]
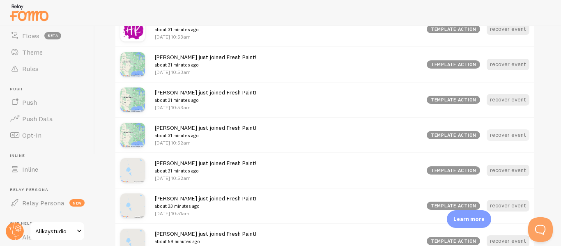
click at [512, 135] on button "recover event" at bounding box center [508, 135] width 43 height 12
click at [516, 99] on button "recover event" at bounding box center [508, 100] width 43 height 12
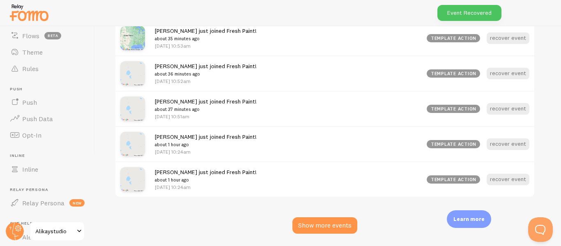
scroll to position [1039, 0]
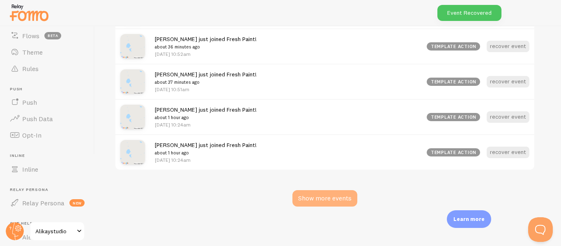
click at [338, 195] on div "Show more events" at bounding box center [324, 198] width 65 height 16
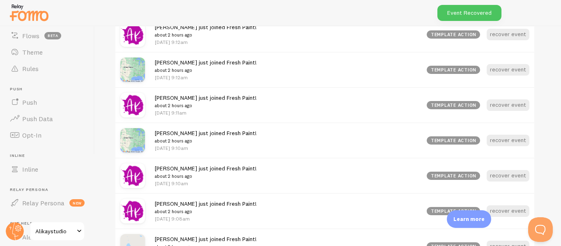
scroll to position [1450, 0]
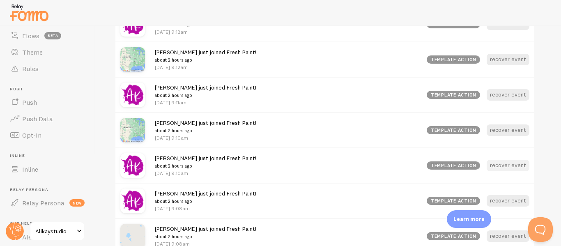
click at [516, 168] on button "recover event" at bounding box center [508, 166] width 43 height 12
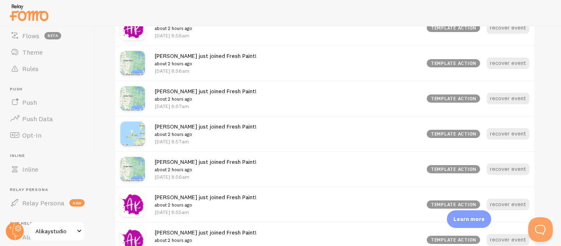
scroll to position [1941, 0]
click at [522, 134] on button "recover event" at bounding box center [508, 135] width 43 height 12
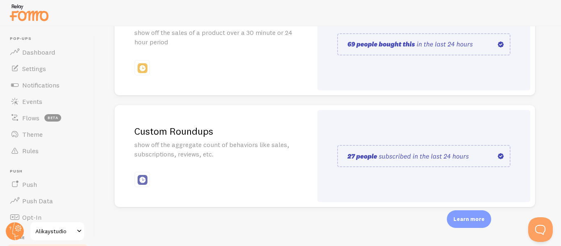
scroll to position [251, 0]
click at [228, 143] on p "show off the aggregate count of behaviors like sales, subscriptions, reviews, e…" at bounding box center [213, 149] width 159 height 19
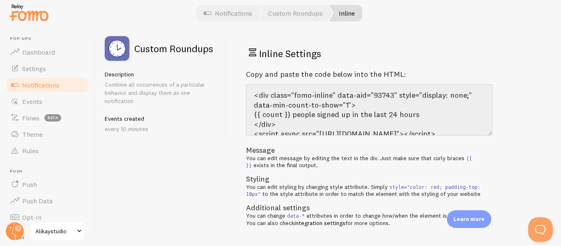
scroll to position [19, 0]
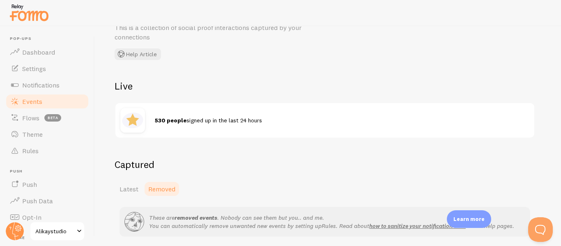
scroll to position [82, 0]
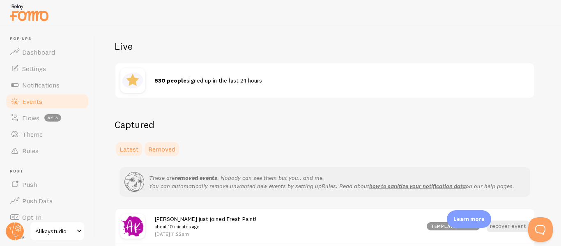
click at [134, 152] on span "Latest" at bounding box center [129, 149] width 19 height 8
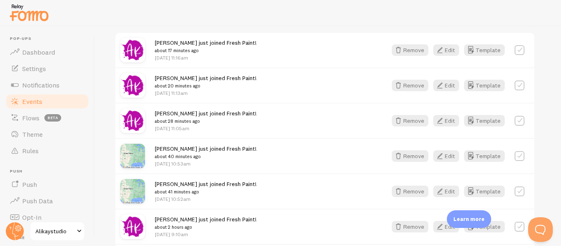
scroll to position [204, 0]
